Goal: Task Accomplishment & Management: Manage account settings

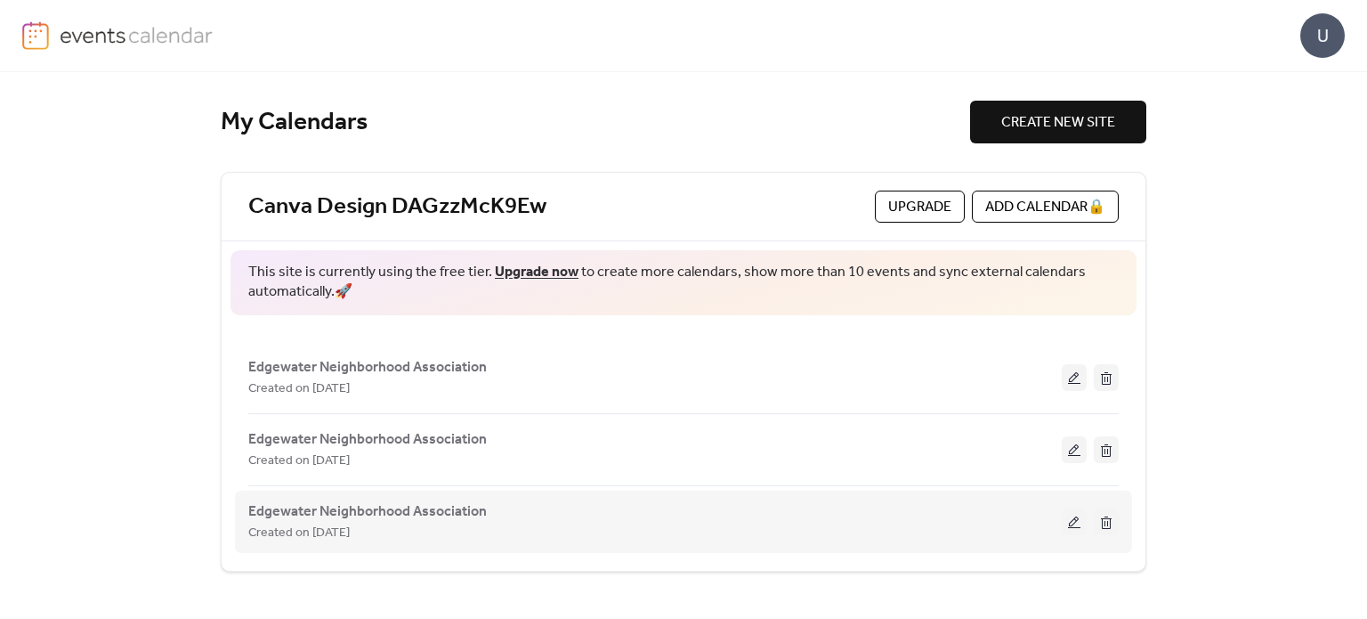
click at [1109, 520] on button at bounding box center [1106, 521] width 25 height 27
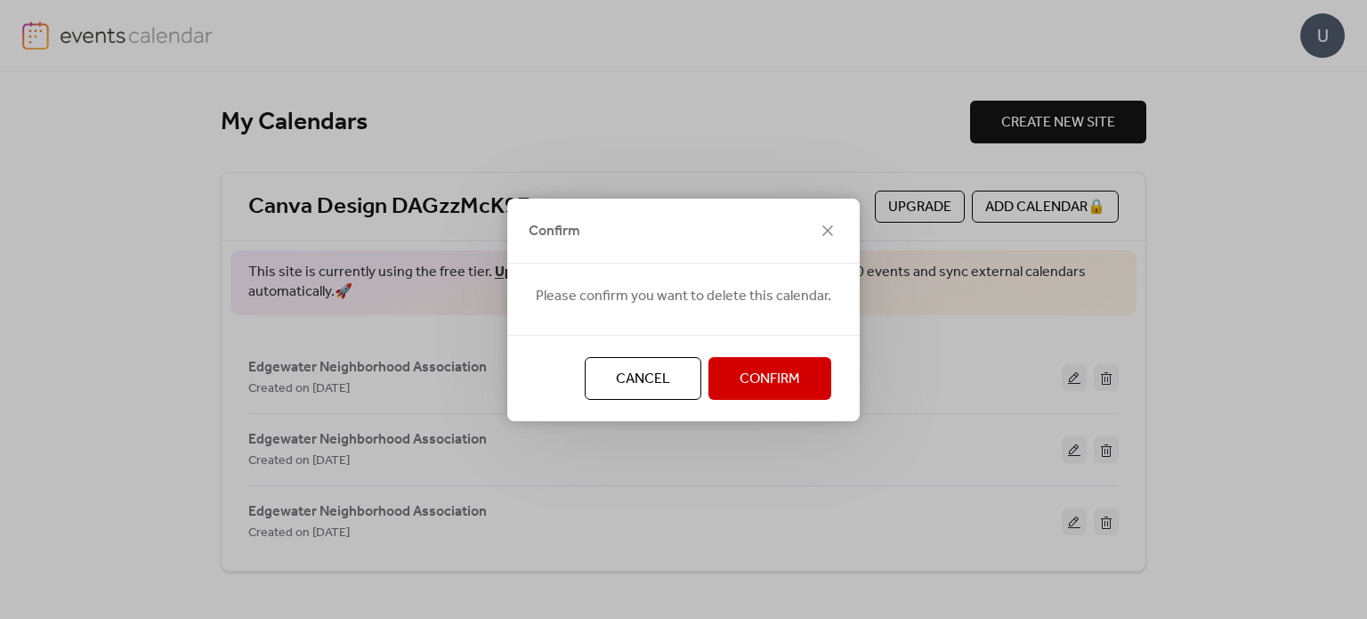
click at [750, 386] on span "Confirm" at bounding box center [770, 379] width 61 height 21
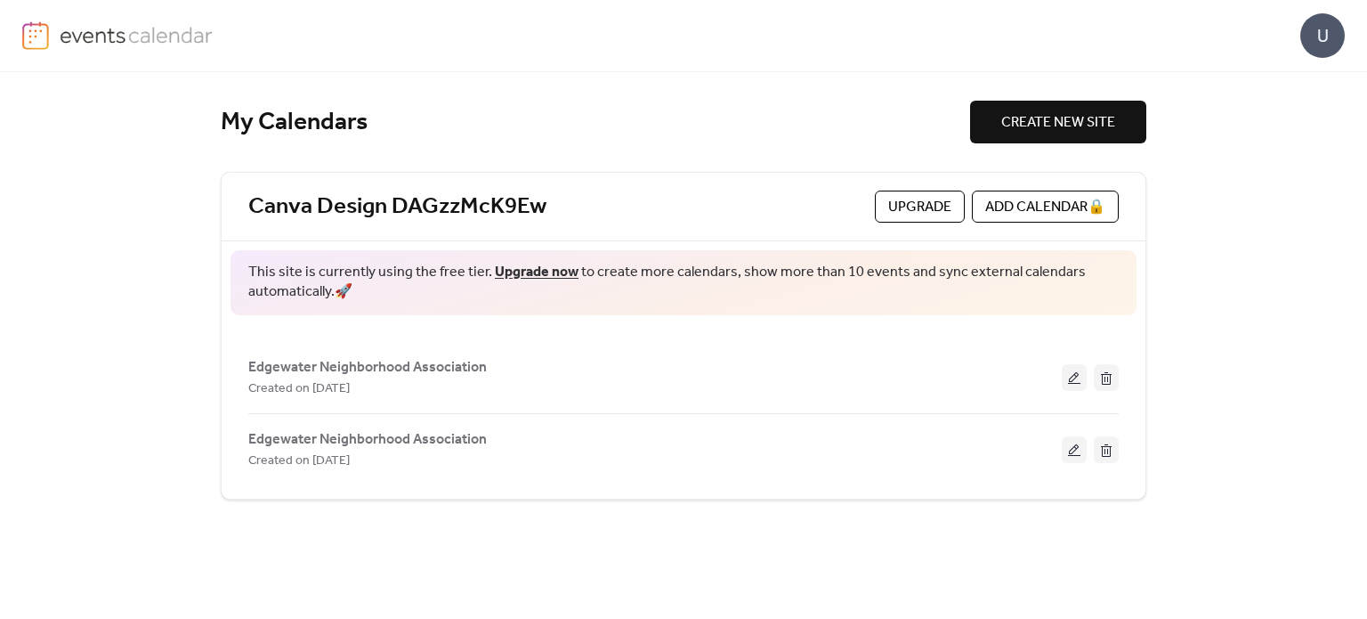
click at [1105, 444] on button at bounding box center [1106, 449] width 25 height 27
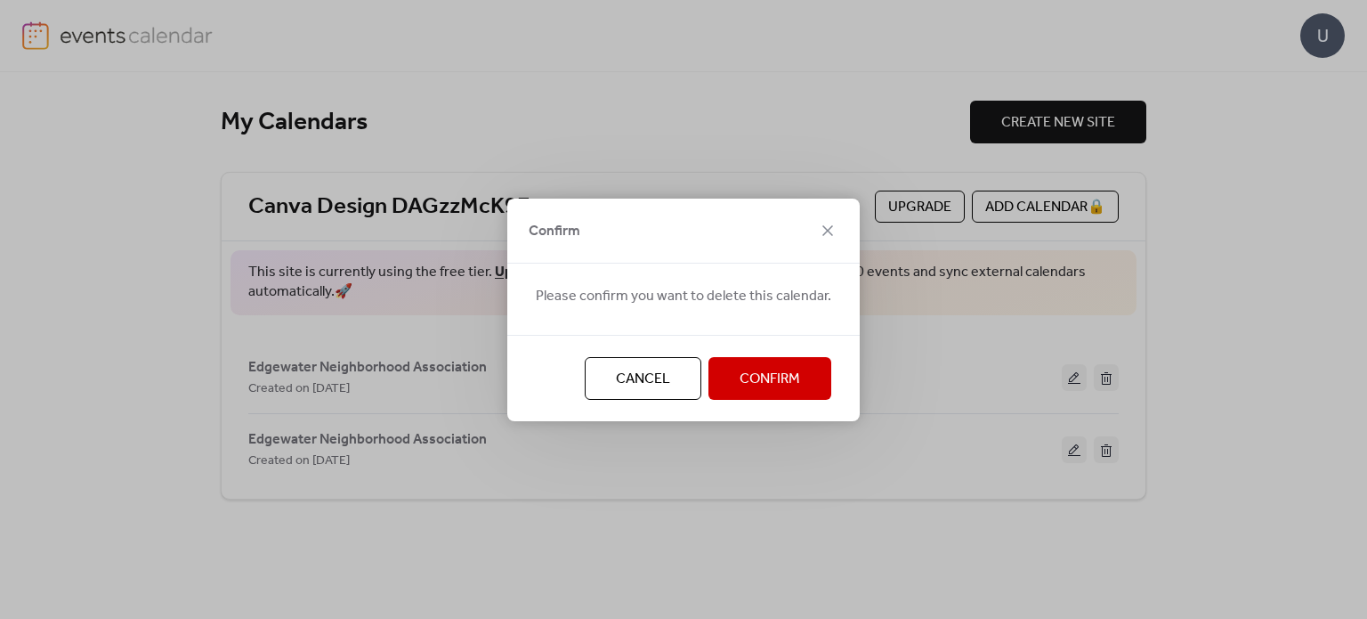
click at [766, 397] on button "Confirm" at bounding box center [770, 378] width 123 height 43
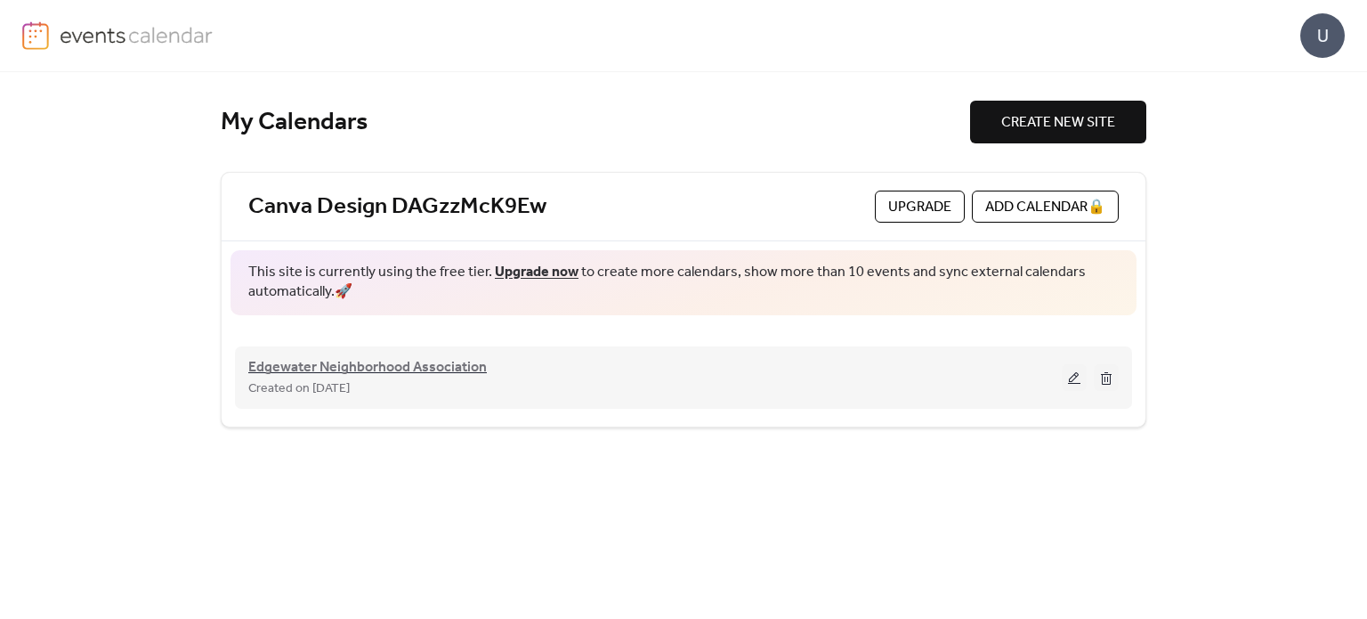
click at [462, 363] on span "Edgewater Neighborhood Association" at bounding box center [367, 367] width 239 height 21
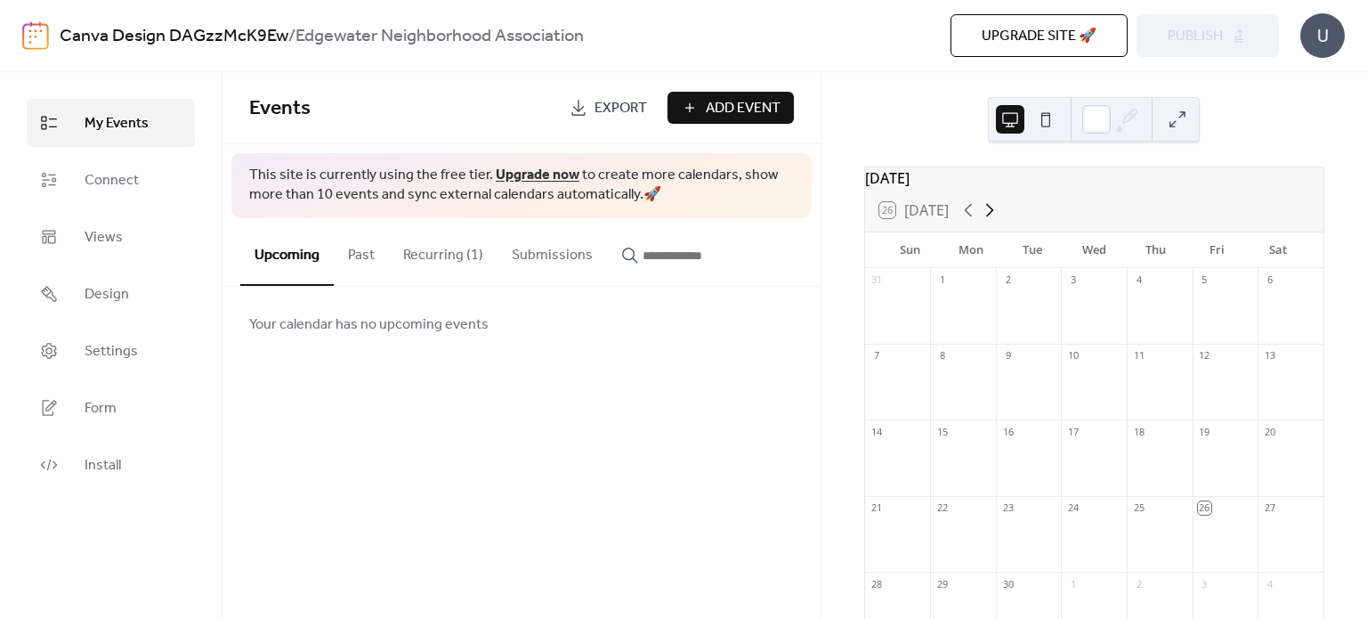
click at [986, 219] on icon at bounding box center [989, 209] width 21 height 21
click at [126, 228] on link "Views" at bounding box center [111, 237] width 168 height 48
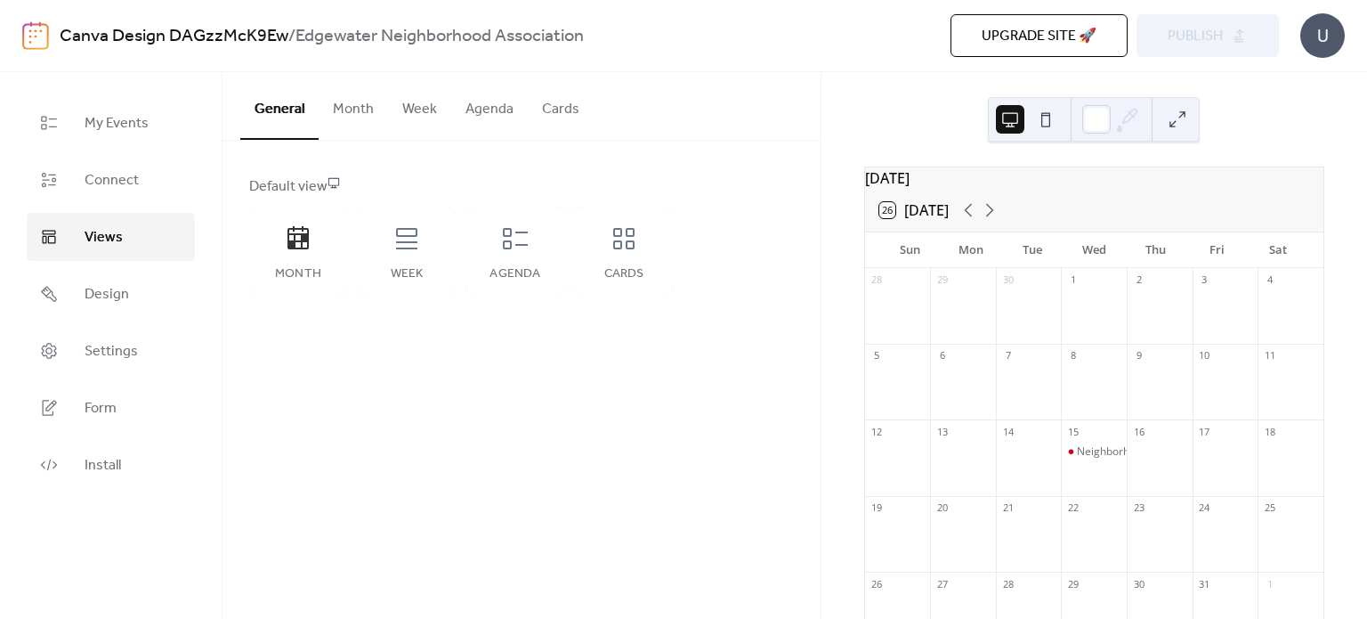
click at [495, 95] on button "Agenda" at bounding box center [489, 105] width 77 height 66
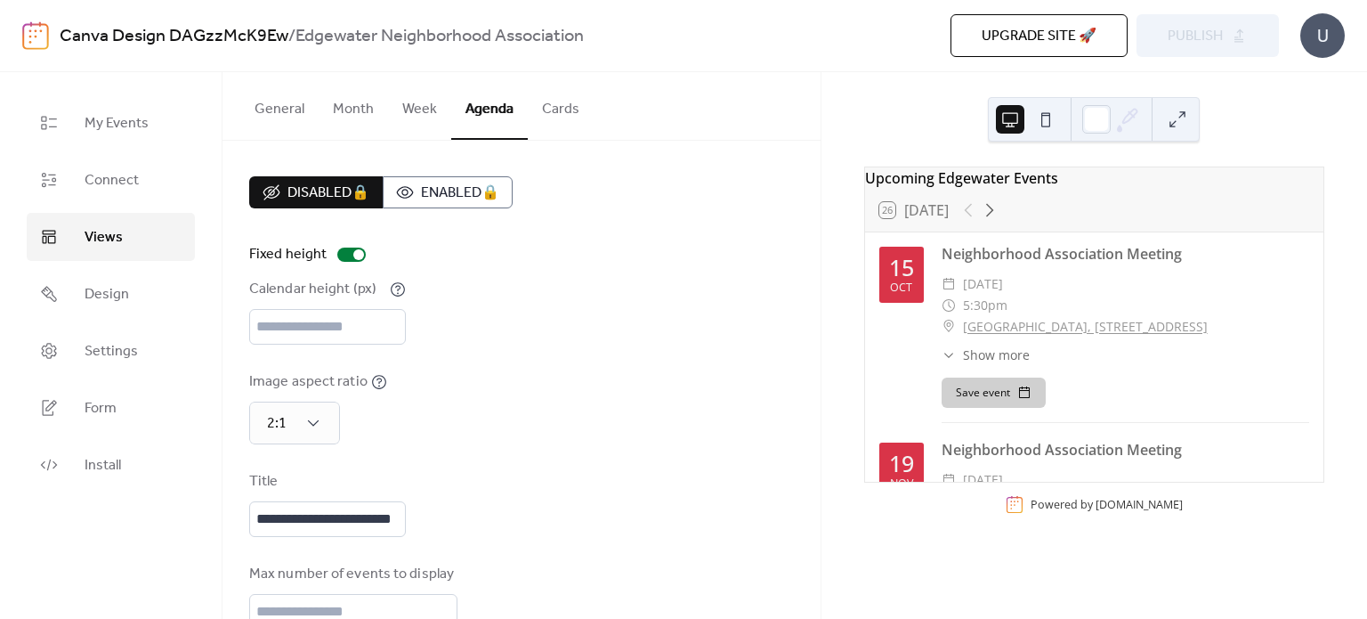
click at [426, 108] on button "Week" at bounding box center [419, 105] width 63 height 66
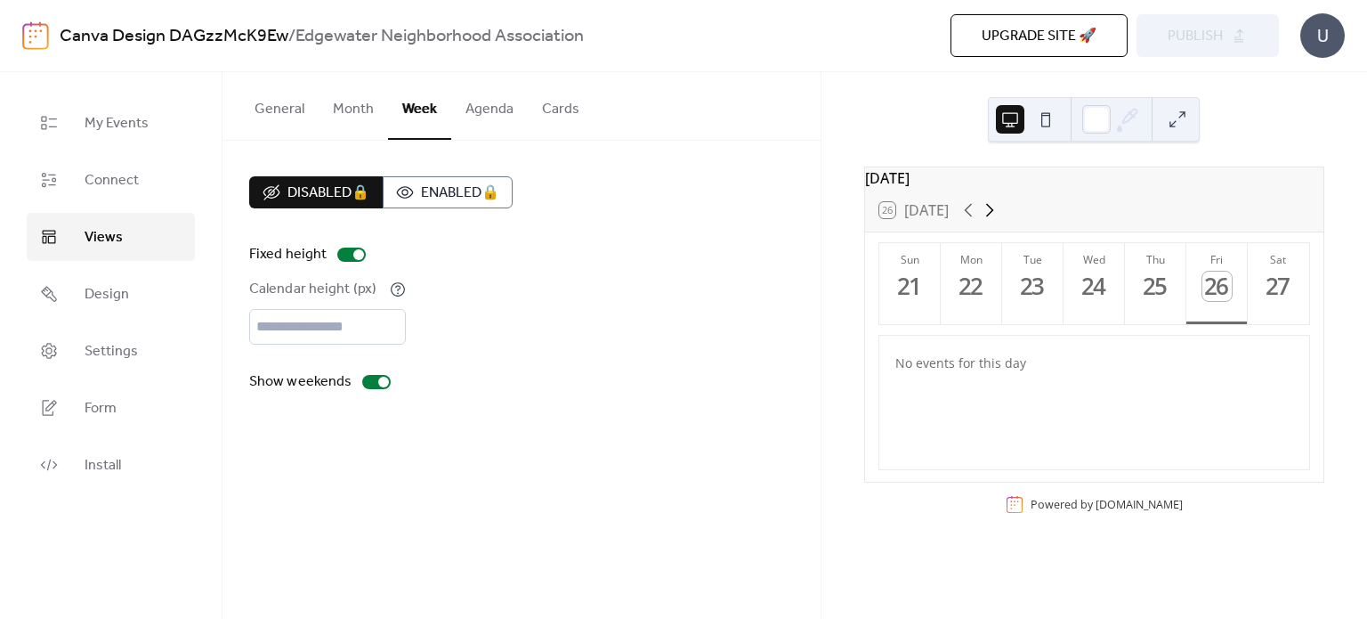
click at [991, 217] on icon at bounding box center [990, 210] width 8 height 13
click at [1093, 314] on div at bounding box center [1094, 311] width 5 height 5
click at [496, 101] on button "Agenda" at bounding box center [489, 105] width 77 height 66
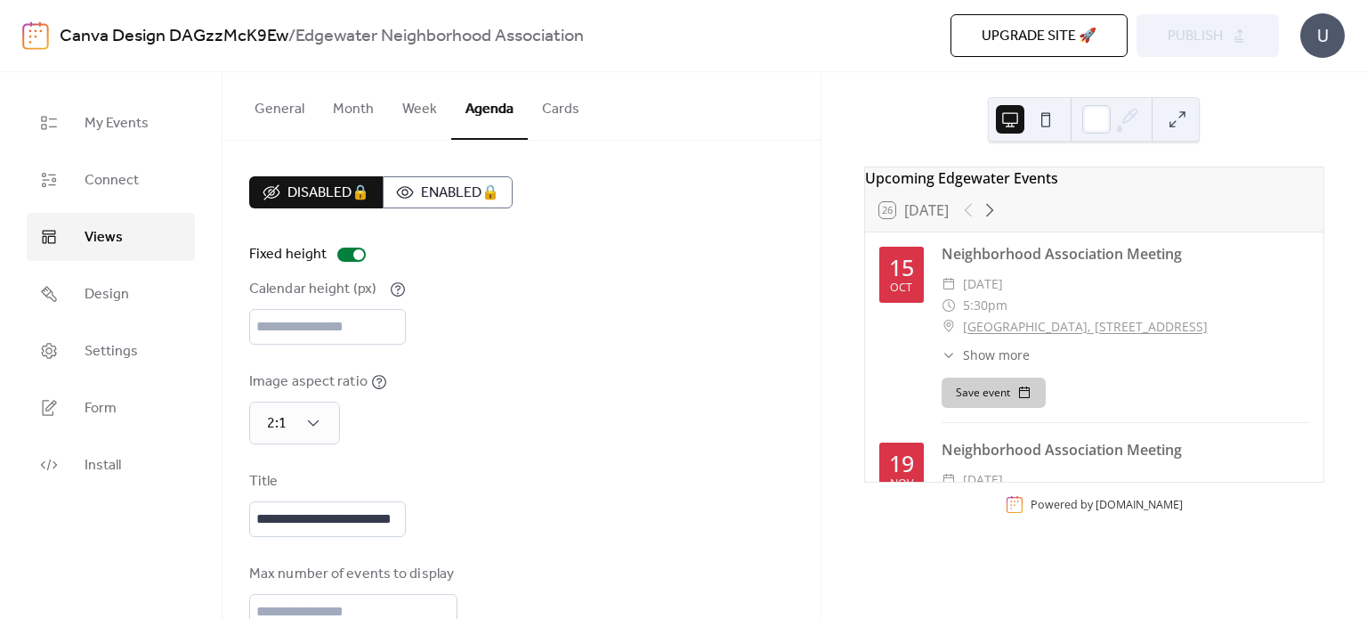
click at [962, 360] on div "​ Show more" at bounding box center [986, 354] width 88 height 19
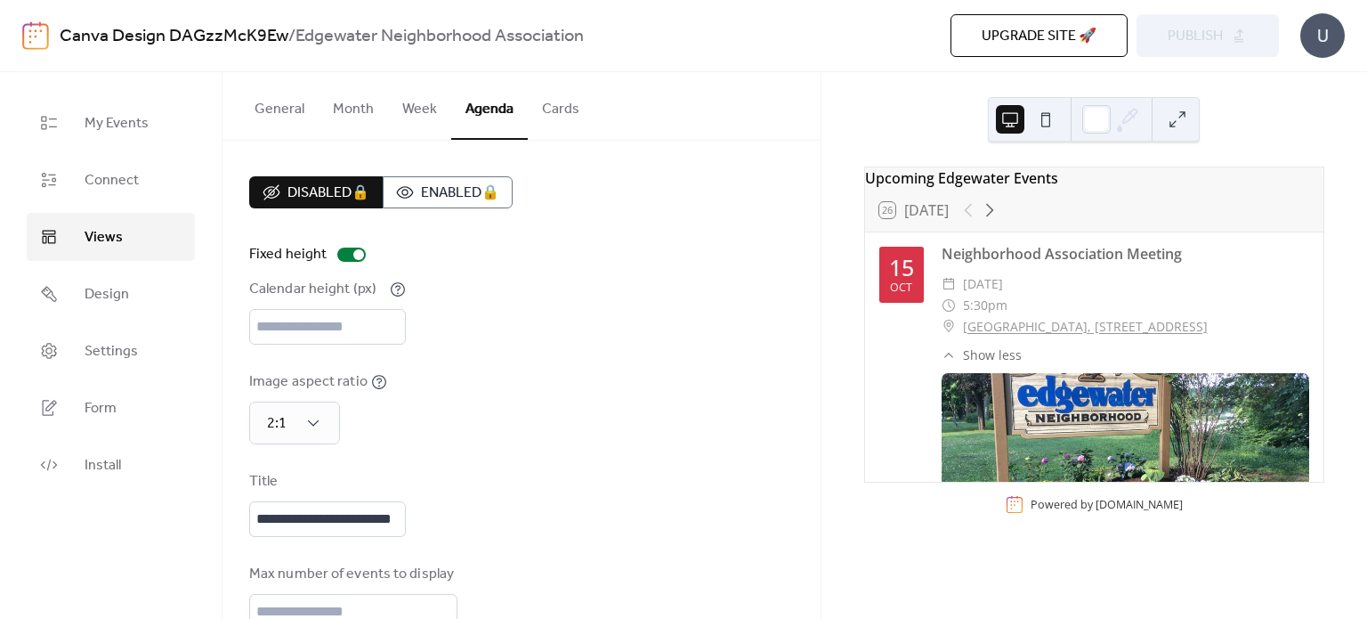
click at [962, 360] on div "​ Show less" at bounding box center [982, 354] width 80 height 19
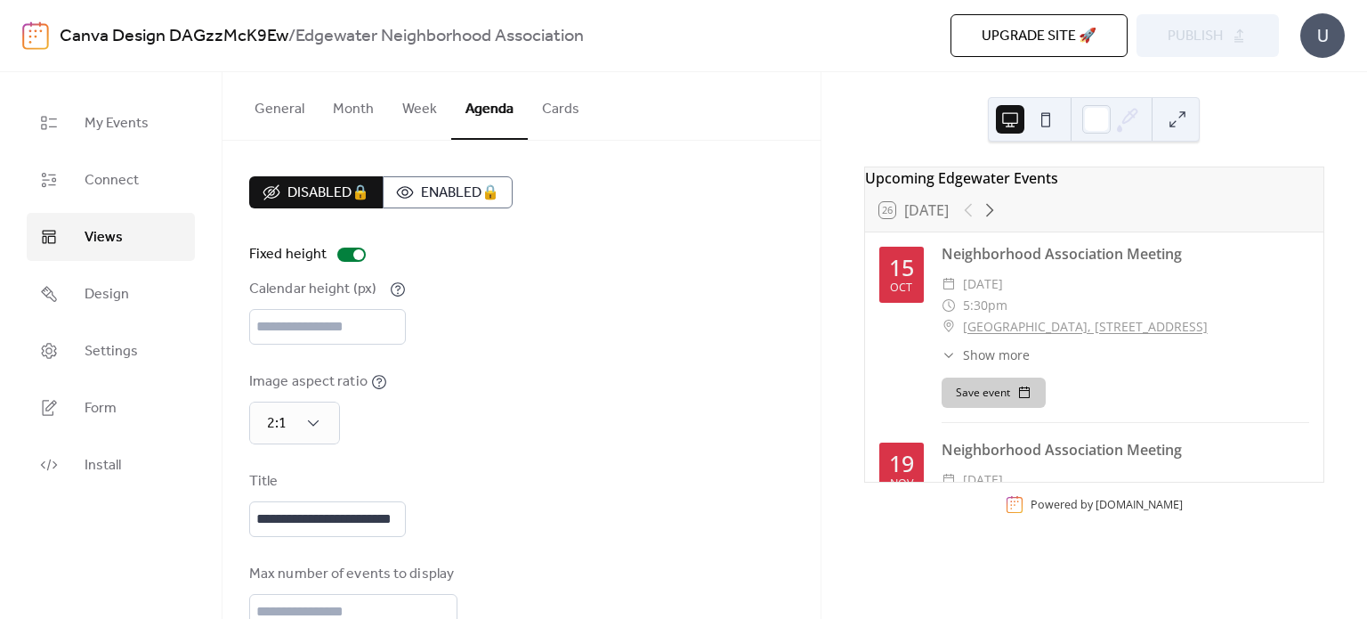
click at [674, 293] on div "Calendar height (px) ***" at bounding box center [521, 312] width 545 height 66
click at [138, 296] on link "Design" at bounding box center [111, 294] width 168 height 48
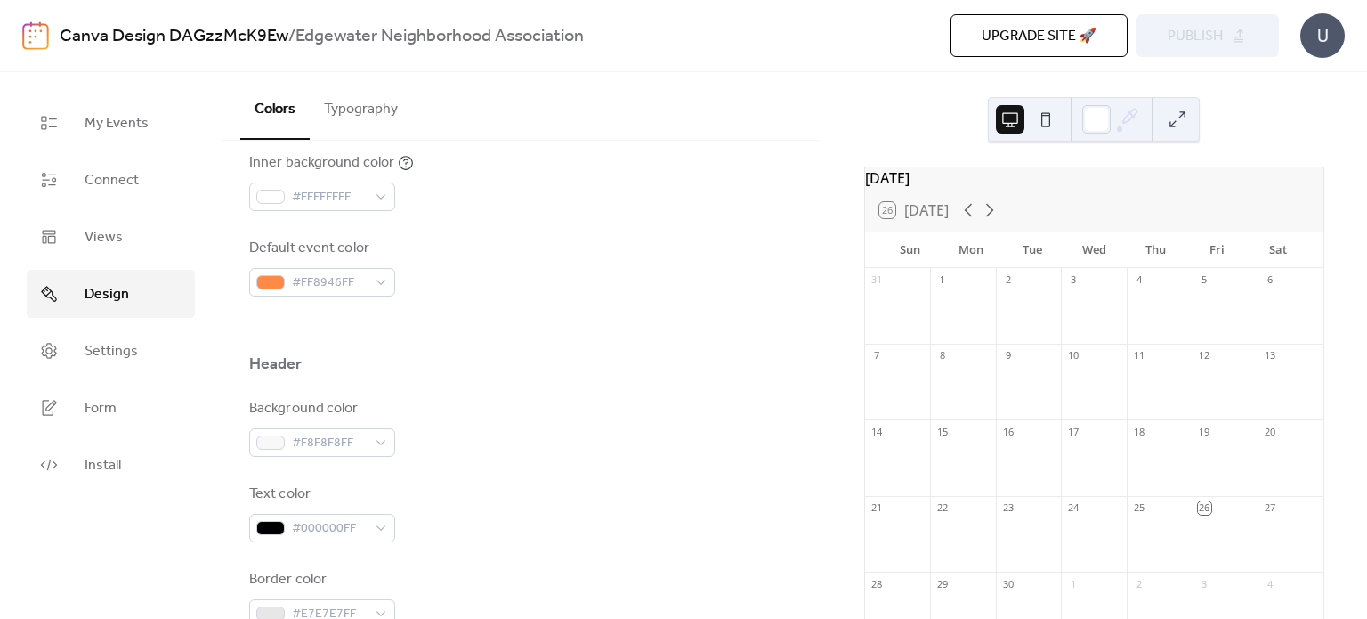
scroll to position [526, 0]
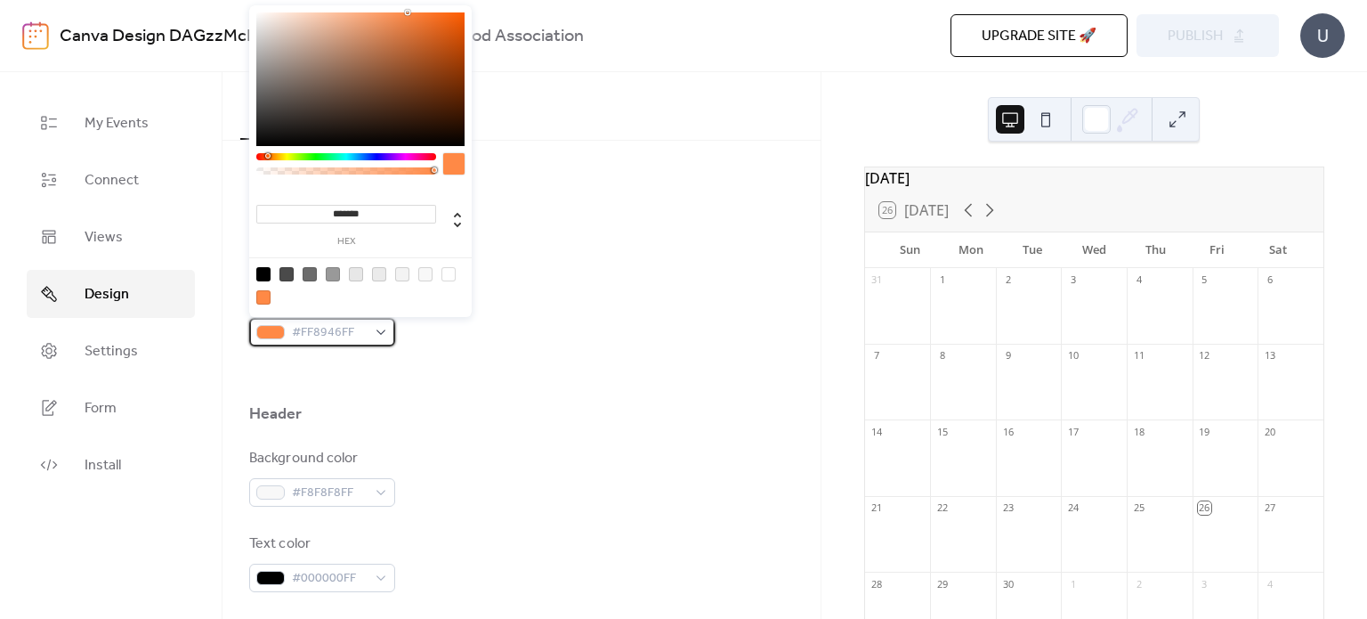
click at [379, 325] on div "#FF8946FF" at bounding box center [322, 332] width 146 height 28
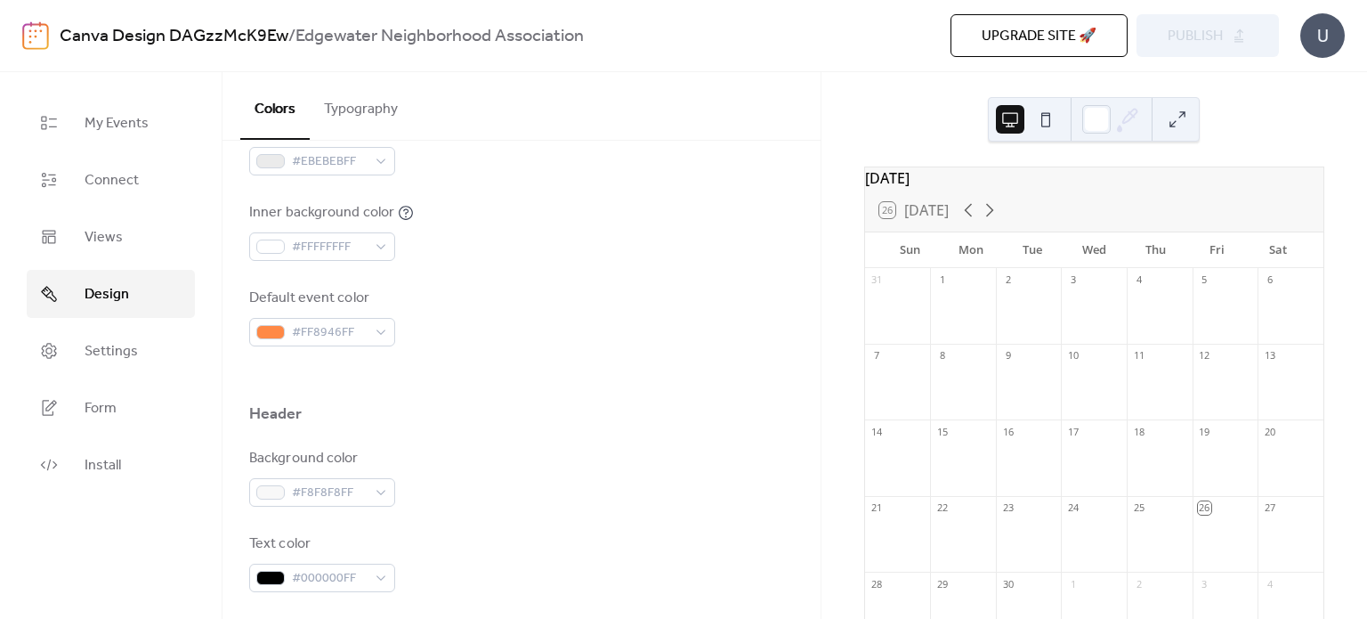
click at [586, 428] on div "Header" at bounding box center [521, 418] width 545 height 30
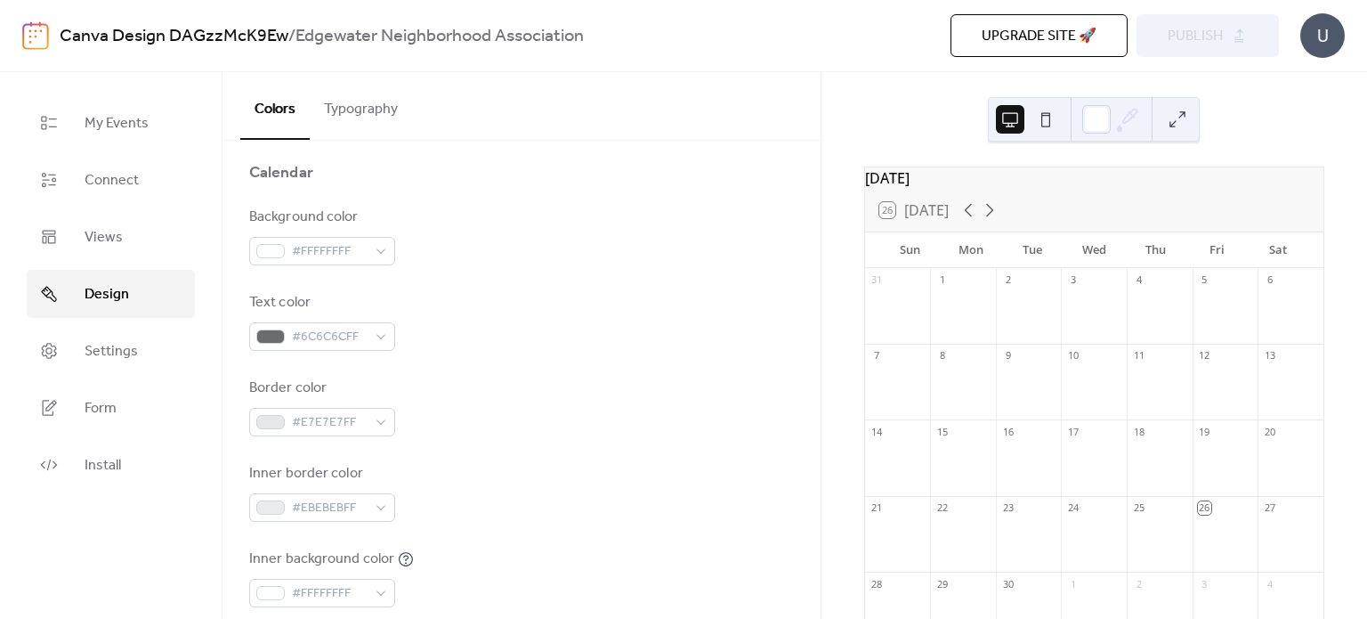
scroll to position [0, 0]
